Goal: Check status: Check status

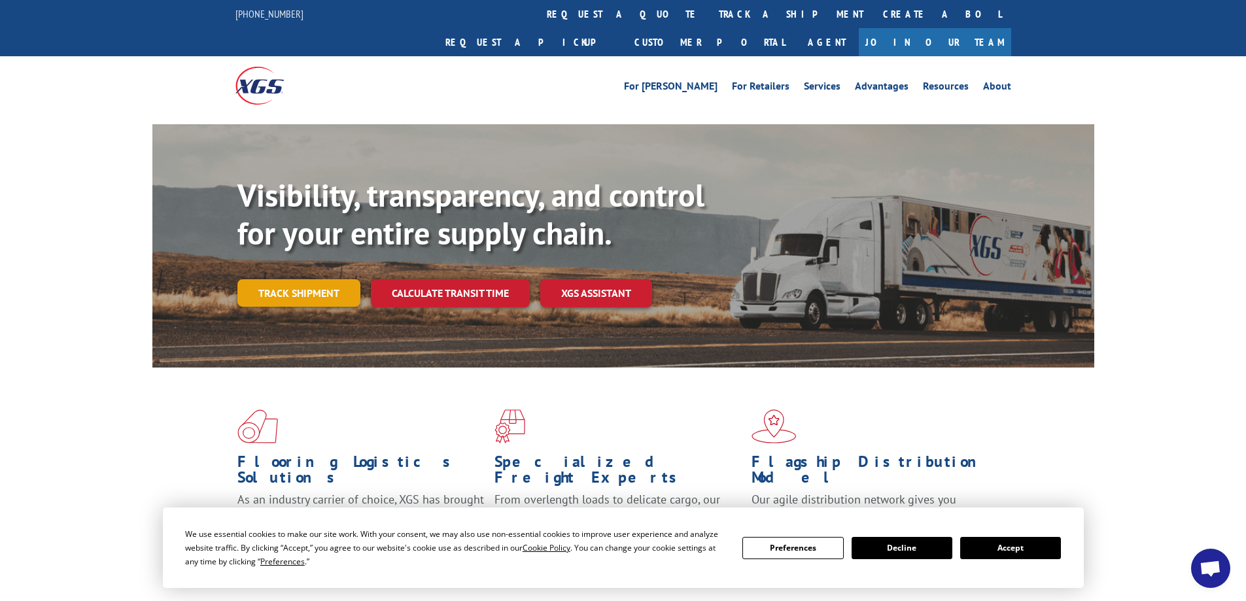
click at [271, 279] on link "Track shipment" at bounding box center [298, 292] width 123 height 27
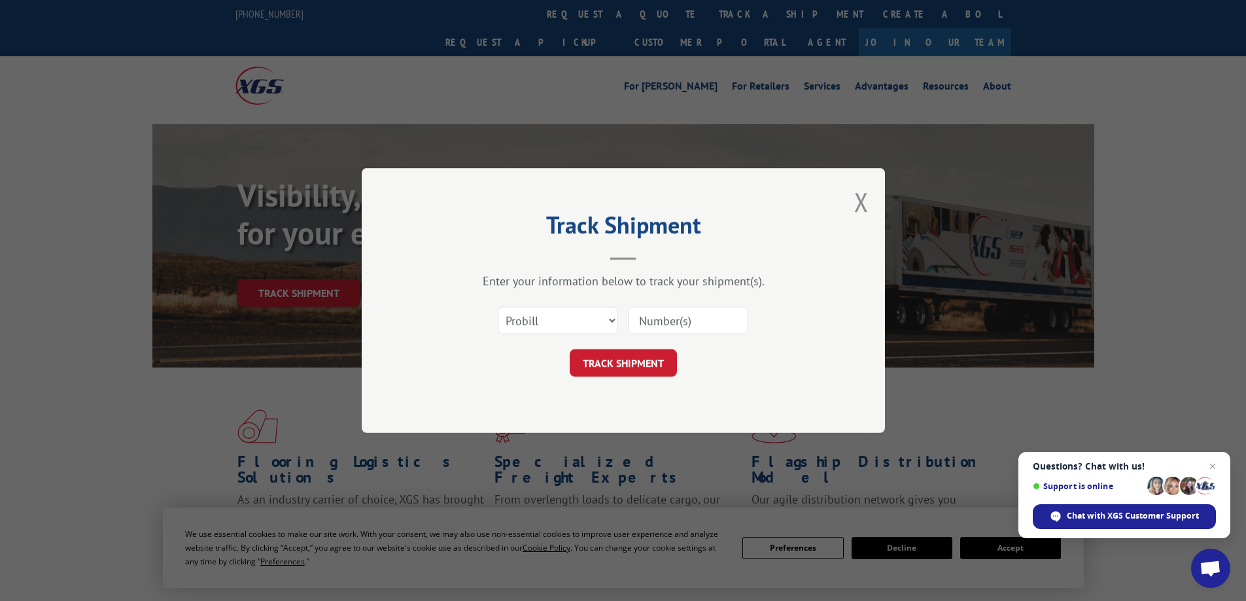
click at [669, 316] on input at bounding box center [688, 320] width 120 height 27
paste input "6869556"
type input "6869556"
click at [653, 358] on button "TRACK SHIPMENT" at bounding box center [623, 362] width 107 height 27
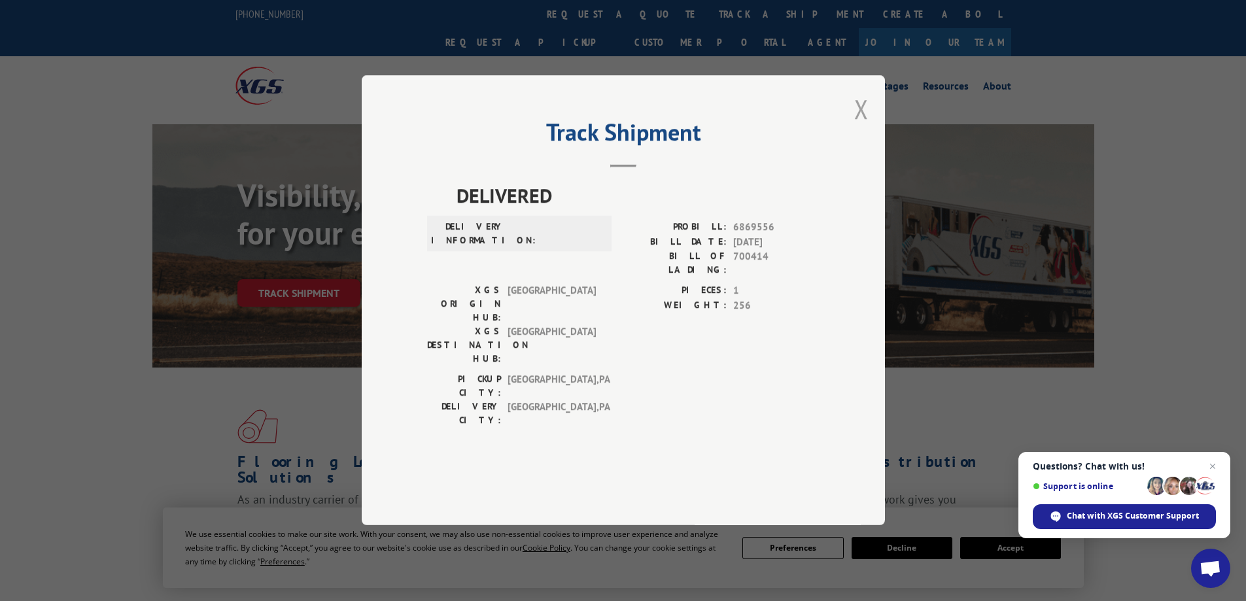
click at [857, 126] on button "Close modal" at bounding box center [861, 109] width 14 height 35
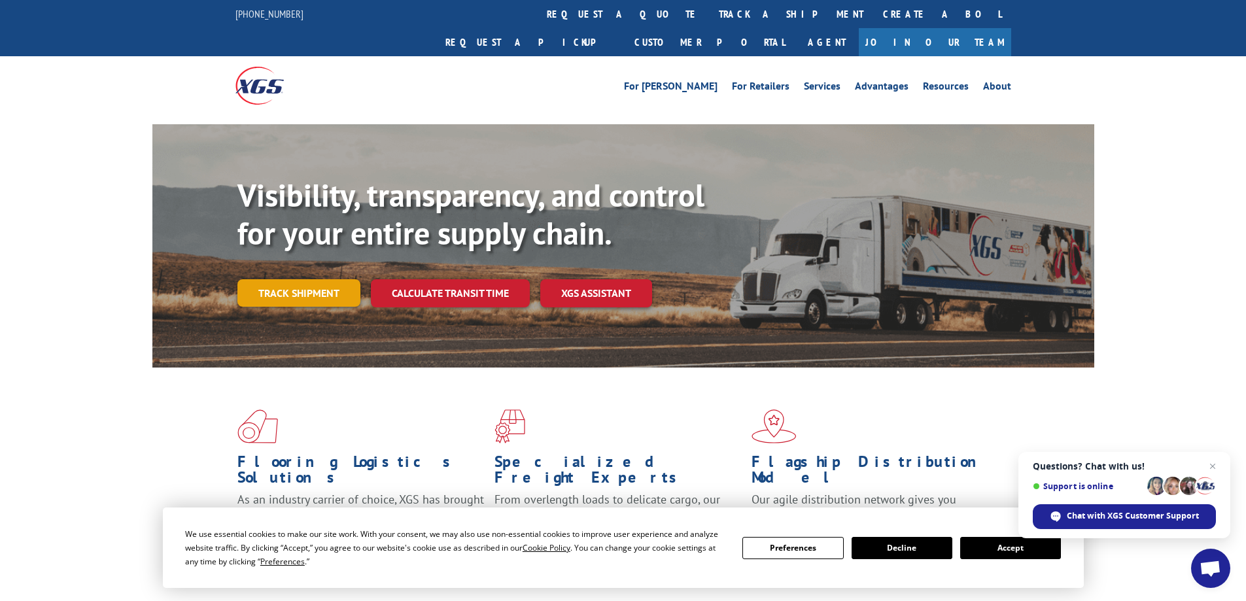
click at [314, 279] on link "Track shipment" at bounding box center [298, 292] width 123 height 27
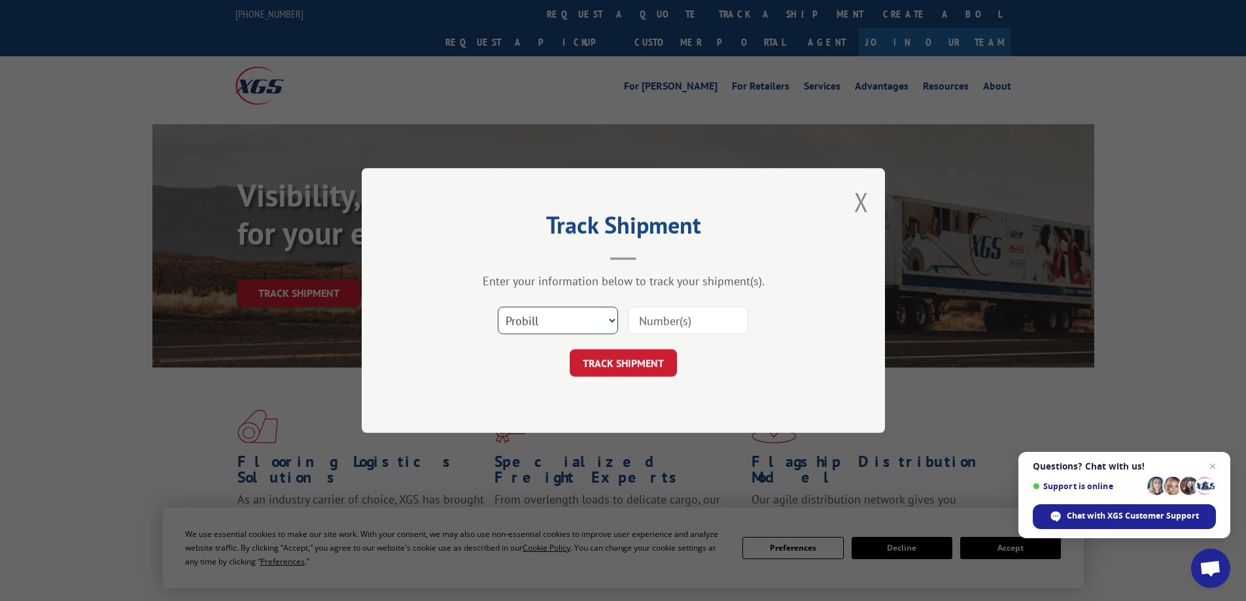
click at [615, 320] on select "Select category... Probill BOL PO" at bounding box center [558, 320] width 120 height 27
select select "bol"
click at [498, 307] on select "Select category... Probill BOL PO" at bounding box center [558, 320] width 120 height 27
click at [677, 320] on input at bounding box center [688, 320] width 120 height 27
paste input "6869556"
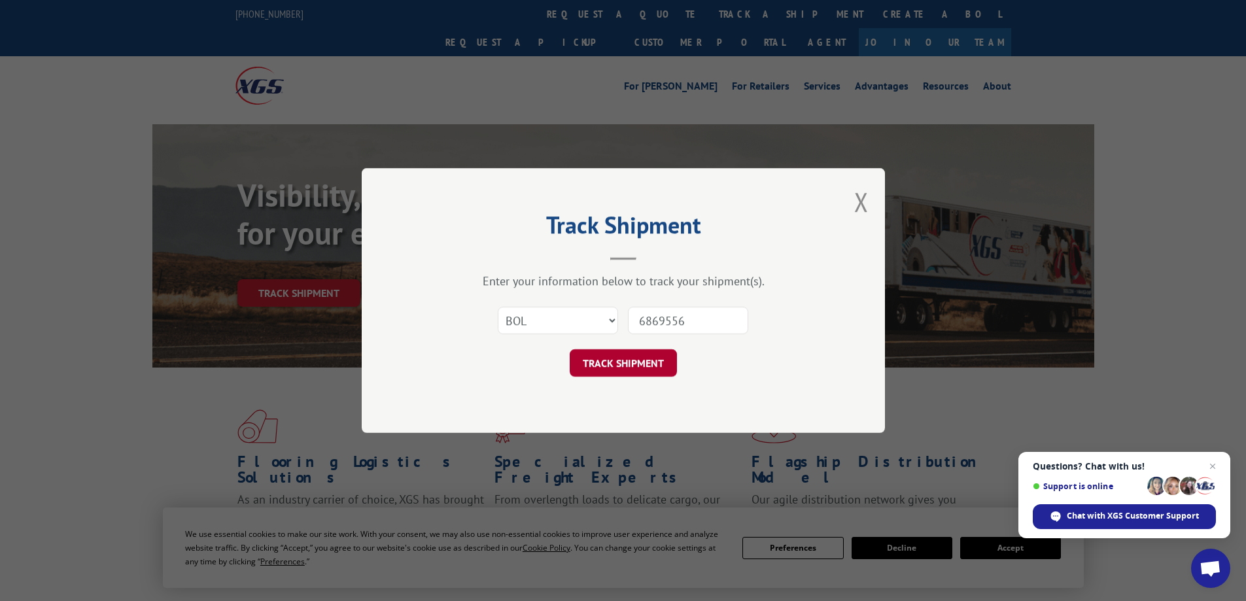
type input "6869556"
click at [644, 360] on button "TRACK SHIPMENT" at bounding box center [623, 362] width 107 height 27
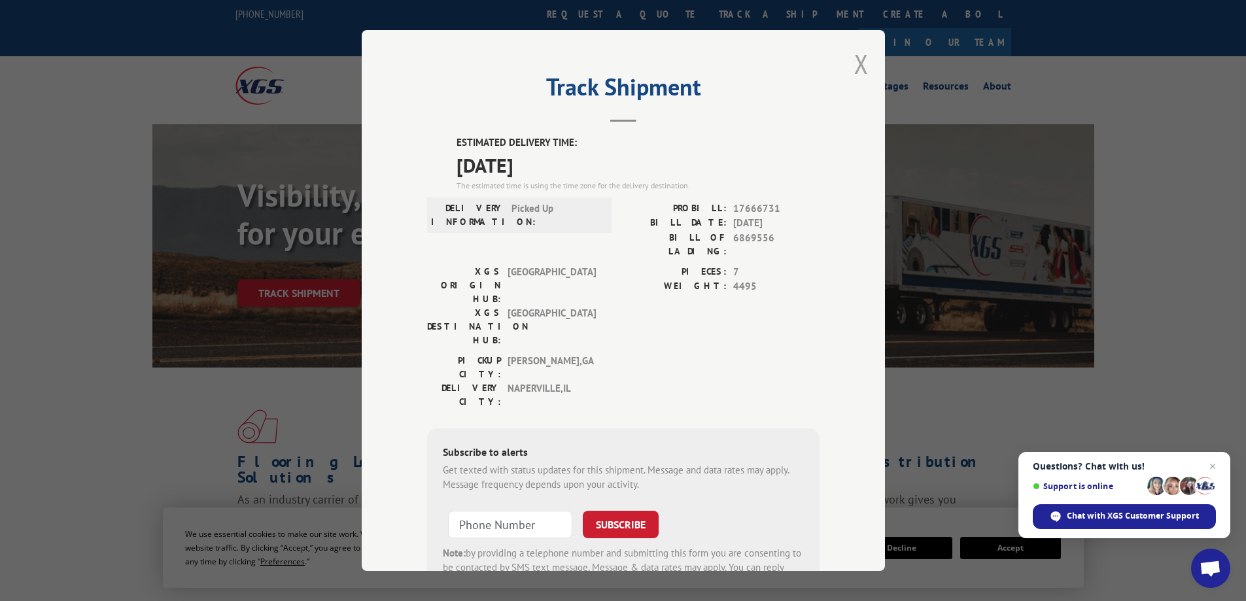
click at [859, 66] on button "Close modal" at bounding box center [861, 63] width 14 height 35
